Goal: Task Accomplishment & Management: Manage account settings

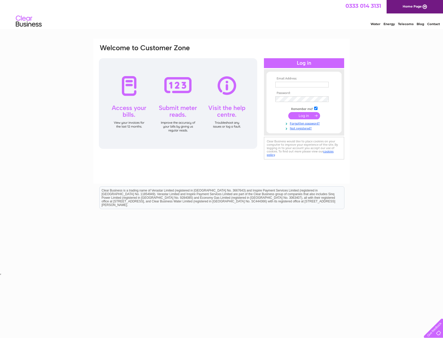
click at [296, 85] on input "text" at bounding box center [301, 85] width 53 height 6
click at [369, 58] on div "Email Address: Password:" at bounding box center [221, 155] width 443 height 233
click at [290, 84] on input "text" at bounding box center [301, 85] width 53 height 6
click at [373, 66] on div "Email Address: Password:" at bounding box center [221, 155] width 443 height 233
